Goal: Navigation & Orientation: Find specific page/section

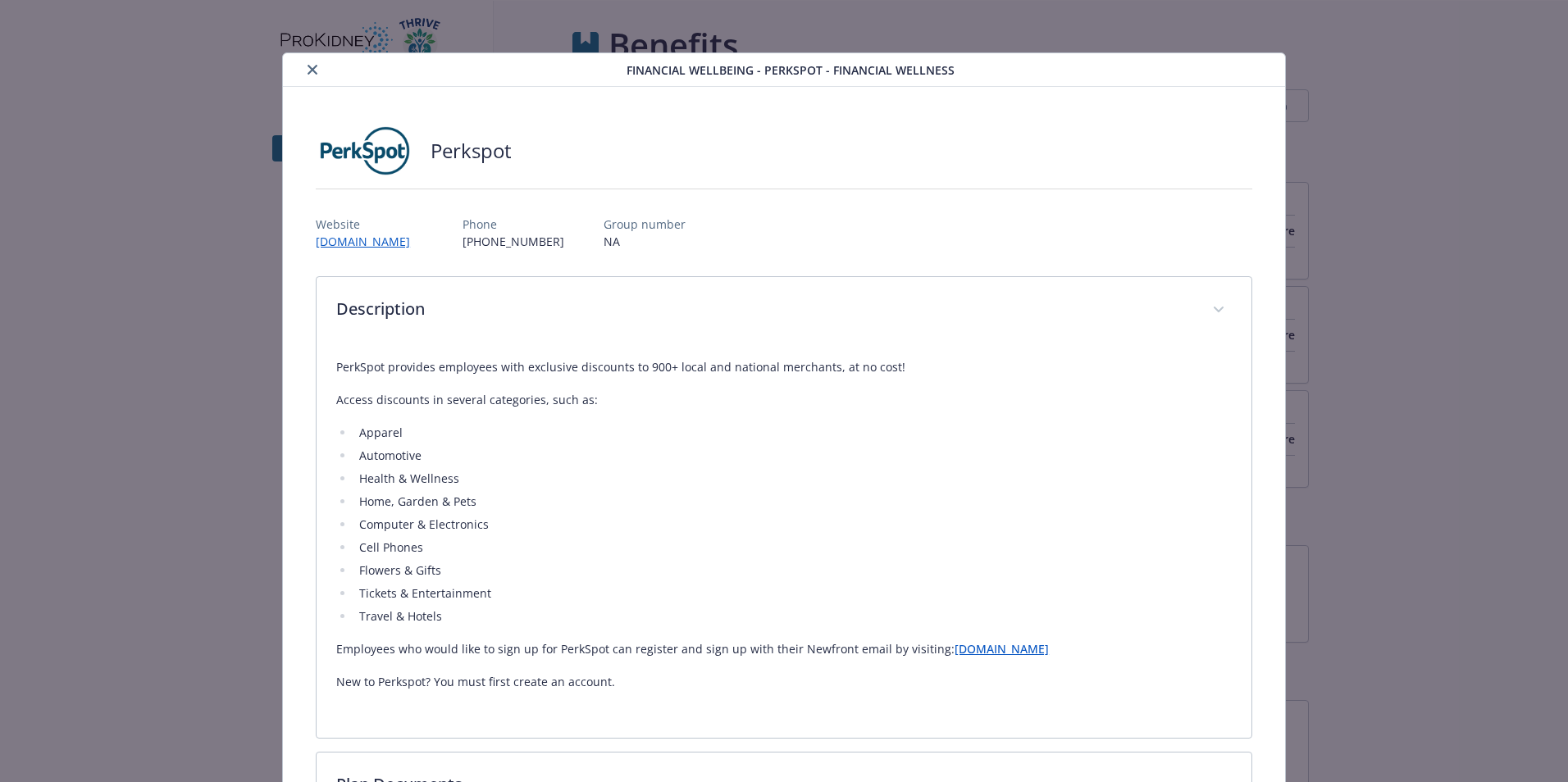
scroll to position [226, 0]
